Goal: Task Accomplishment & Management: Use online tool/utility

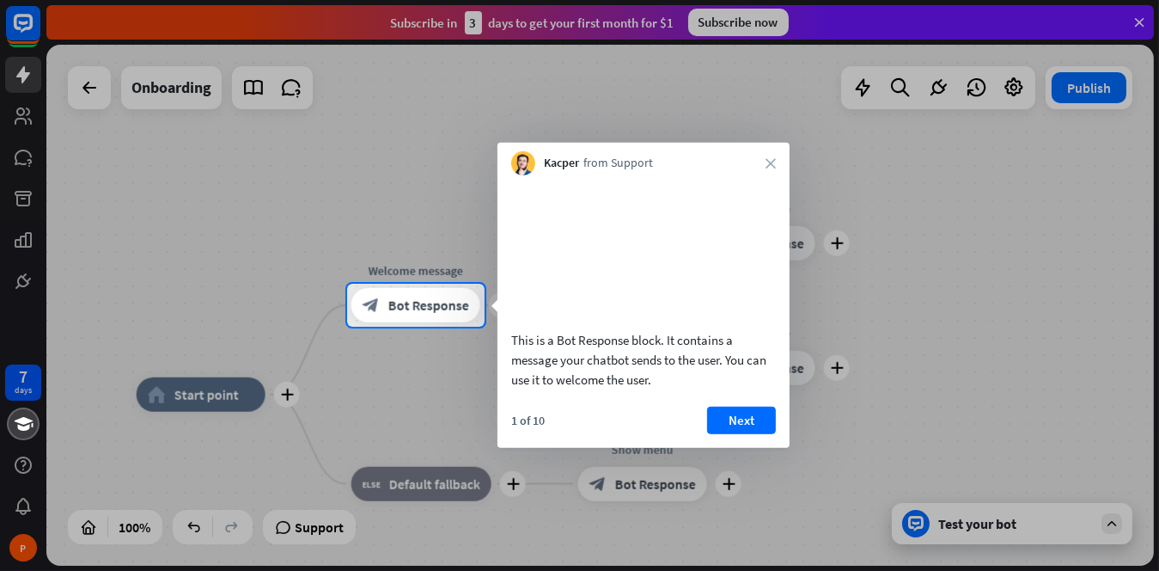
click at [773, 168] on div "Kacper from Support close" at bounding box center [644, 159] width 292 height 33
click at [766, 156] on div "Kacper from Support close" at bounding box center [644, 159] width 292 height 33
click at [779, 164] on div "Kacper from Support close" at bounding box center [644, 159] width 292 height 33
click at [775, 165] on icon "close" at bounding box center [771, 163] width 10 height 10
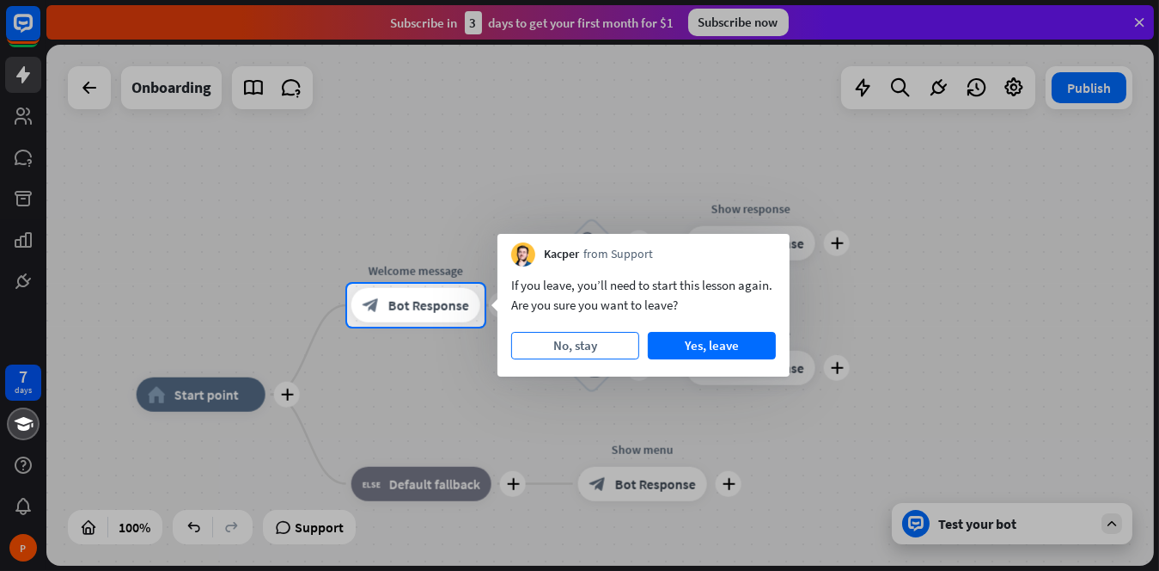
click at [573, 351] on button "No, stay" at bounding box center [575, 345] width 128 height 27
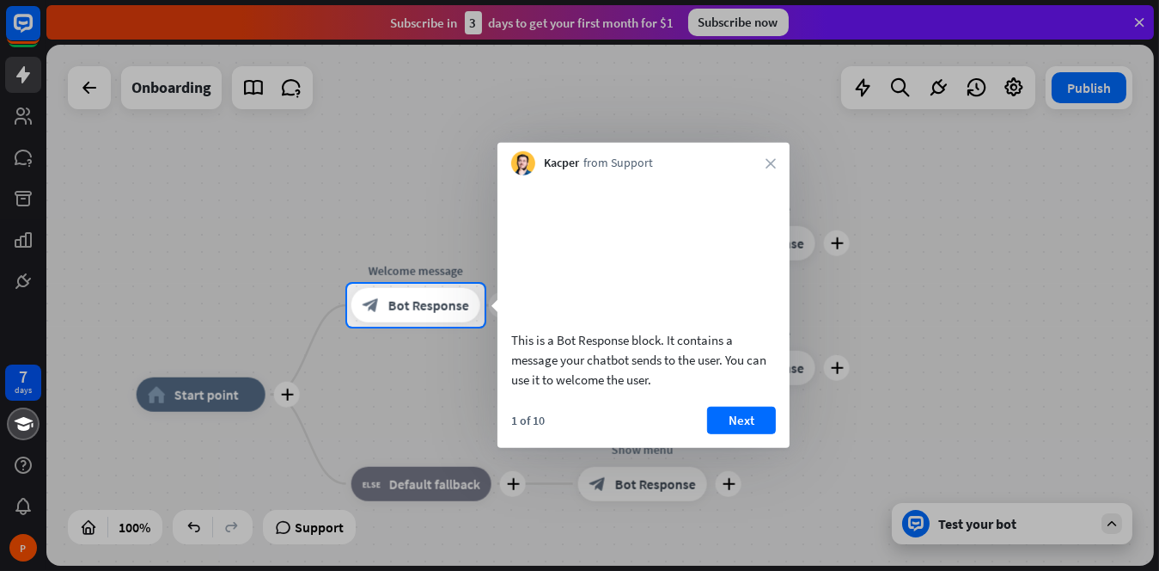
click at [772, 171] on div "Kacper from Support close" at bounding box center [644, 159] width 292 height 33
click at [772, 158] on icon "close" at bounding box center [771, 163] width 10 height 10
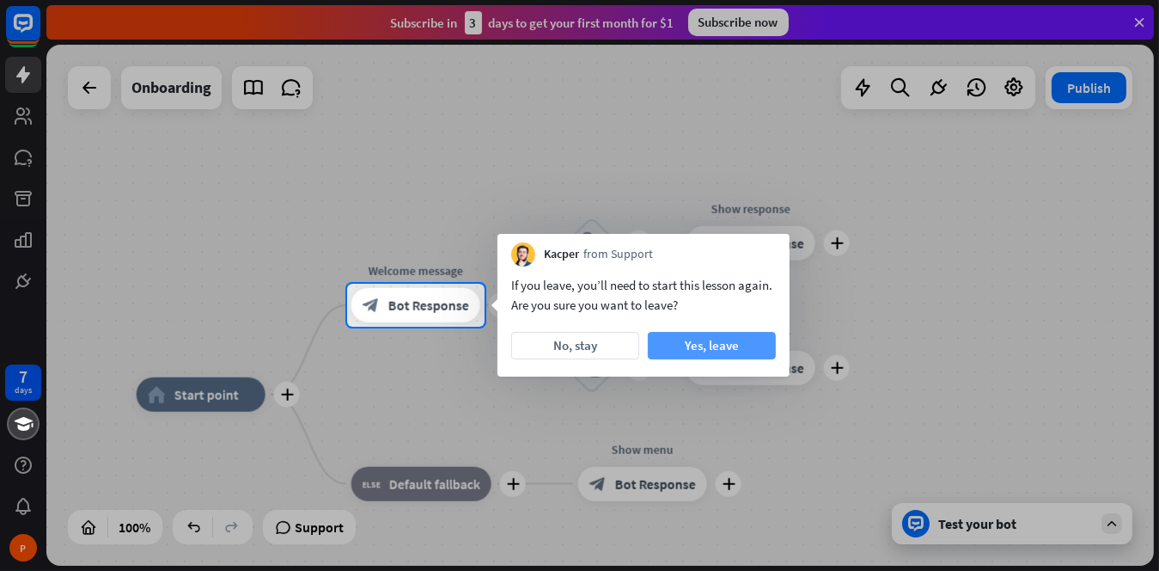
click at [725, 334] on button "Yes, leave" at bounding box center [712, 345] width 128 height 27
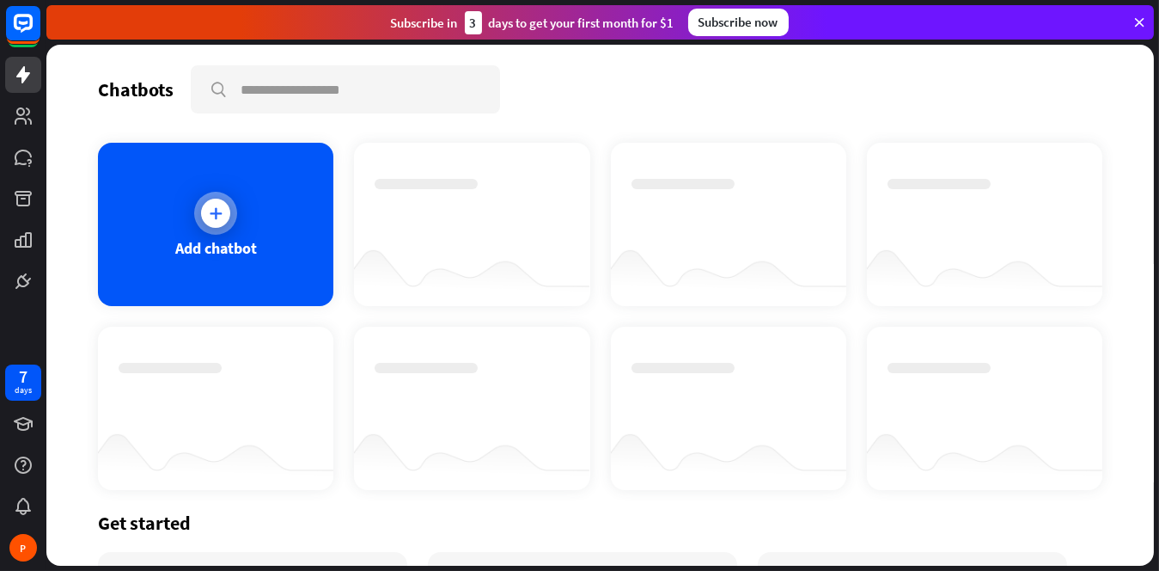
click at [223, 213] on div at bounding box center [215, 212] width 29 height 29
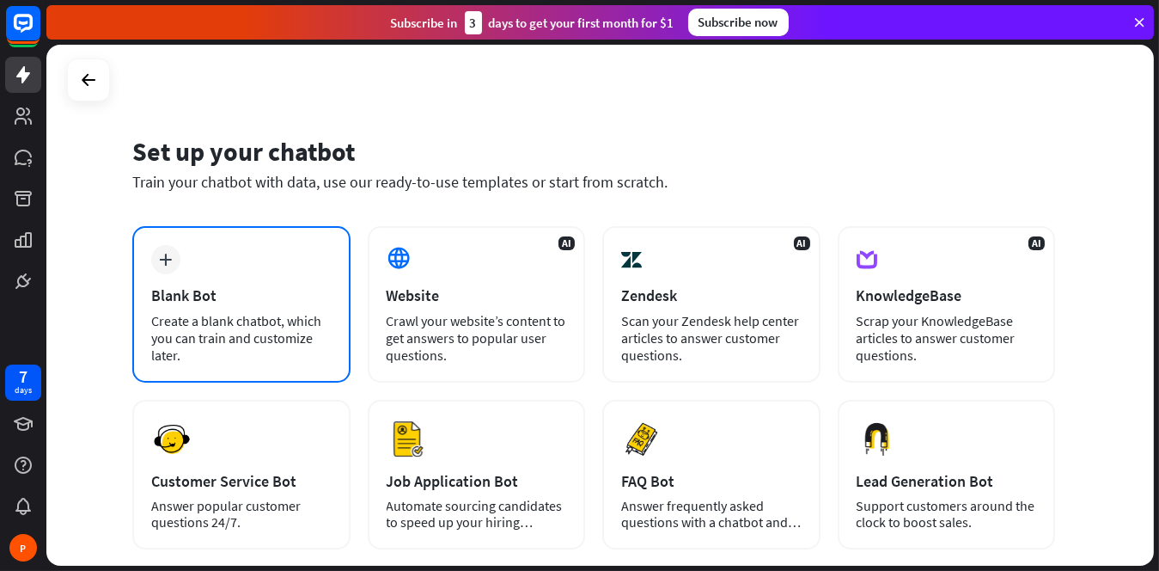
click at [253, 314] on div "Create a blank chatbot, which you can train and customize later." at bounding box center [241, 338] width 180 height 52
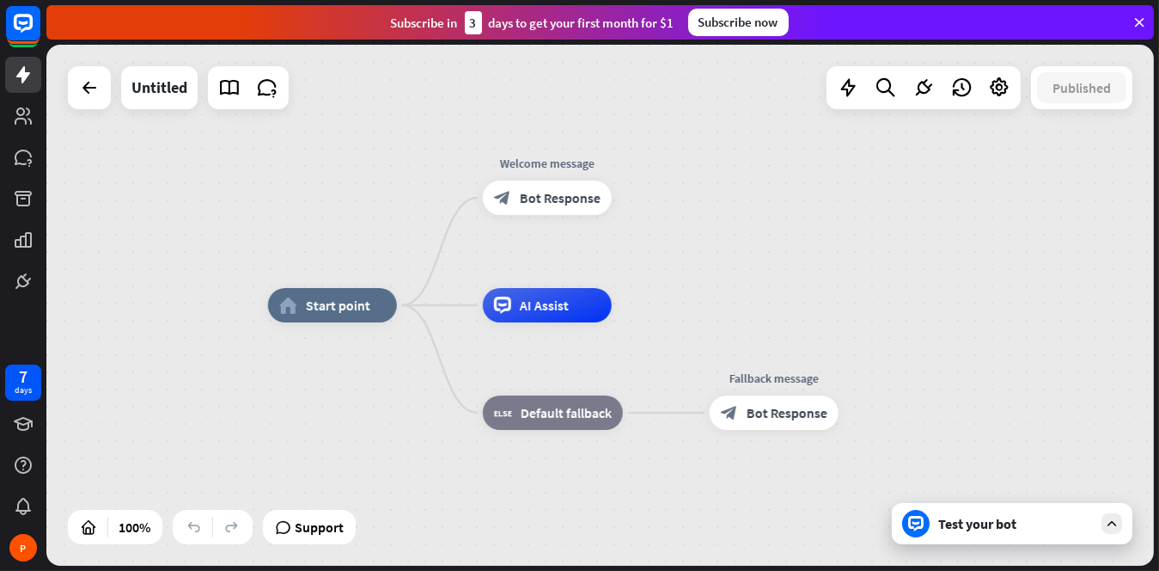
click at [951, 532] on div "Test your bot" at bounding box center [1012, 523] width 241 height 41
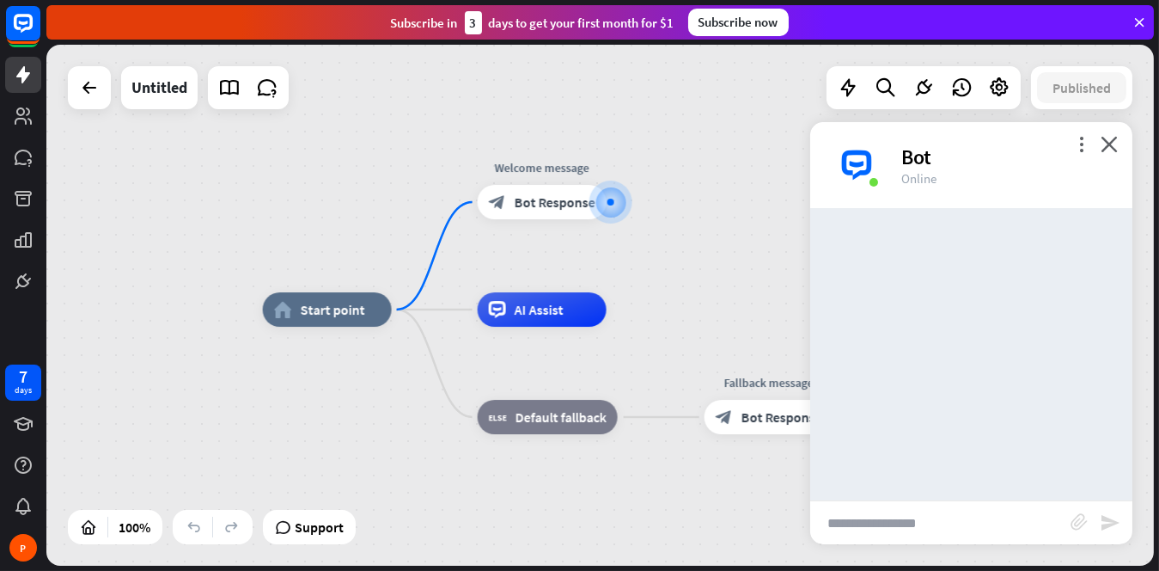
click at [876, 525] on input "text" at bounding box center [940, 522] width 260 height 43
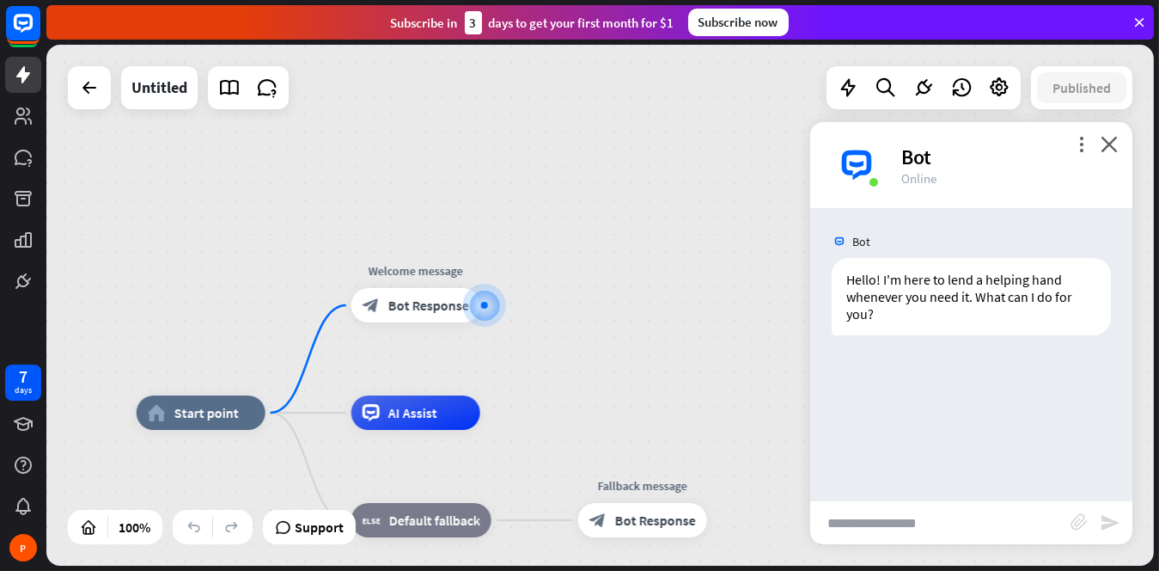
click at [1109, 156] on div "Bot" at bounding box center [1006, 157] width 211 height 27
click at [1105, 140] on icon "close" at bounding box center [1109, 144] width 17 height 16
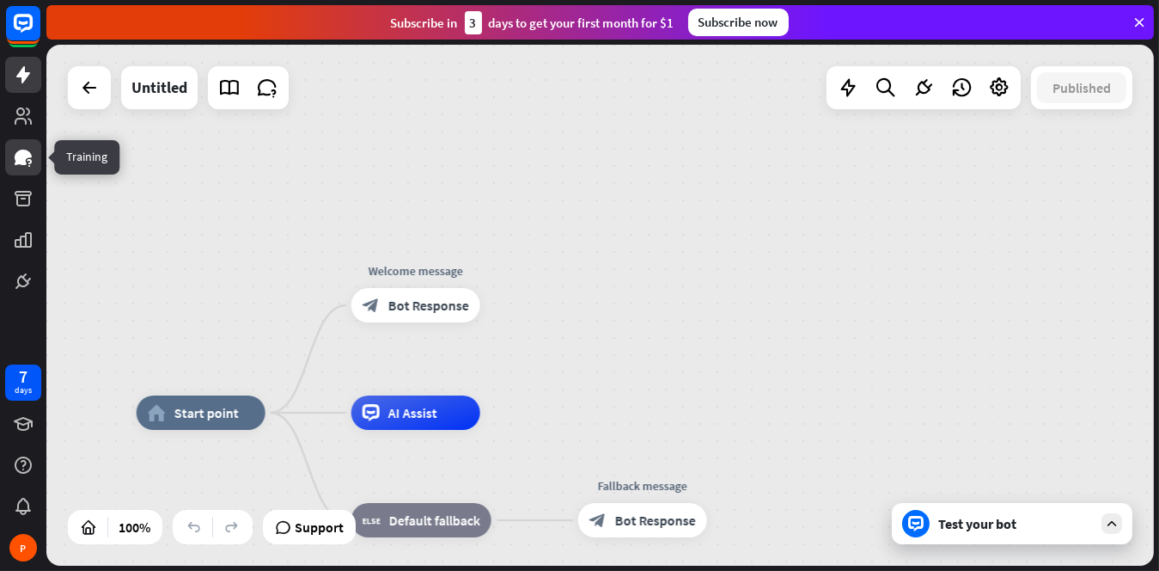
click at [14, 144] on link at bounding box center [23, 157] width 36 height 36
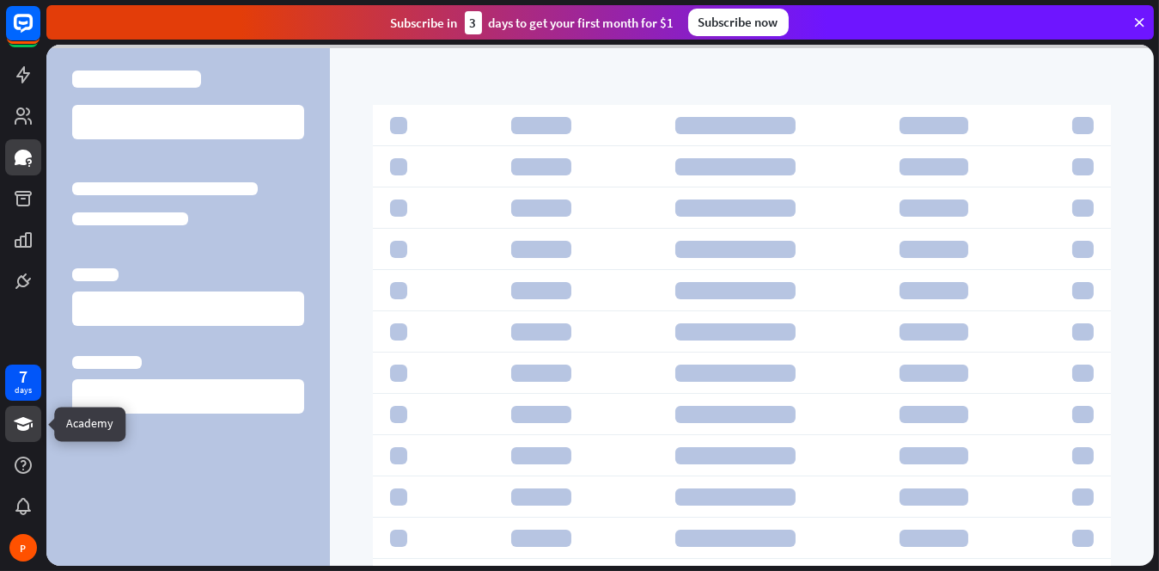
click at [21, 431] on icon at bounding box center [23, 423] width 21 height 21
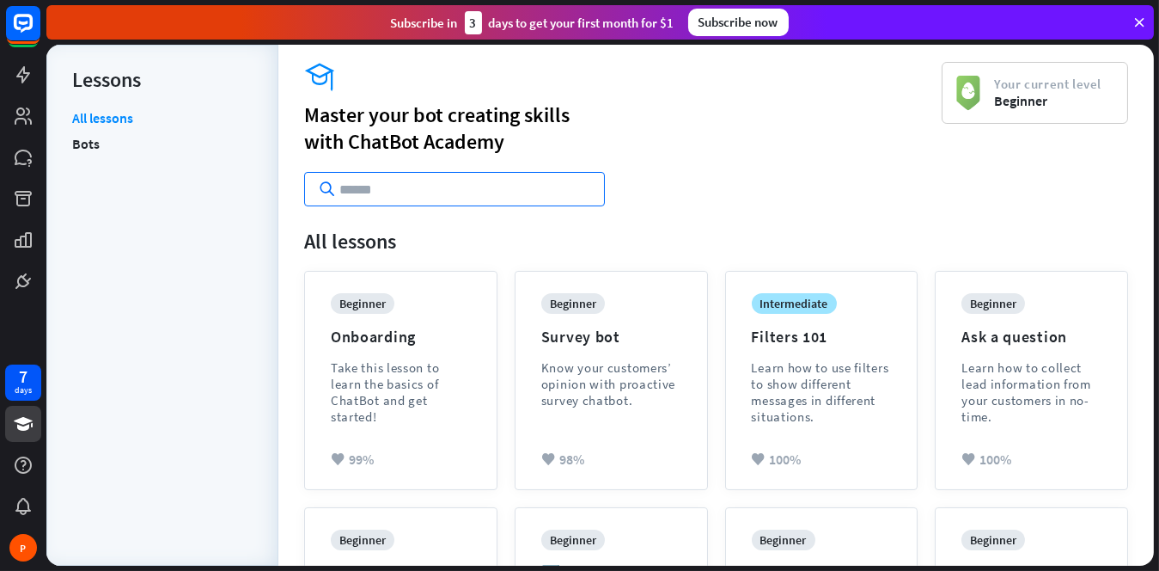
click at [386, 182] on input "text" at bounding box center [454, 189] width 301 height 34
click at [101, 131] on li "Bots" at bounding box center [162, 144] width 180 height 26
click at [101, 139] on li "Bots" at bounding box center [162, 144] width 180 height 26
click at [76, 147] on link "Bots" at bounding box center [85, 144] width 27 height 26
